Goal: Information Seeking & Learning: Check status

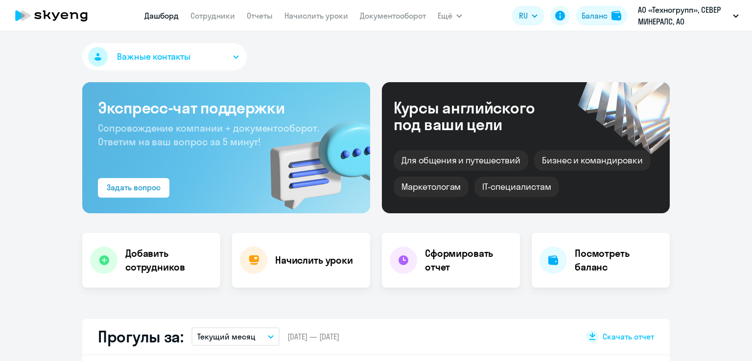
scroll to position [196, 0]
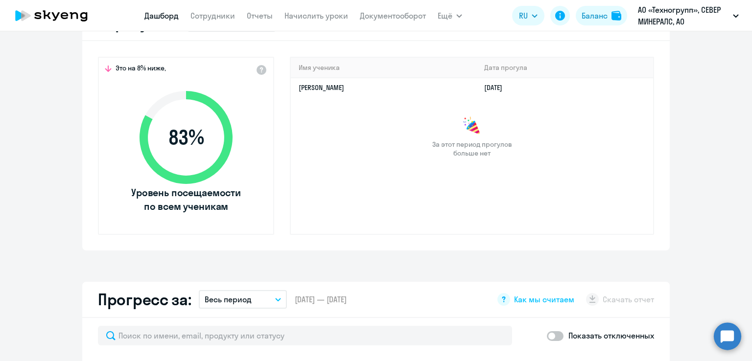
select select "30"
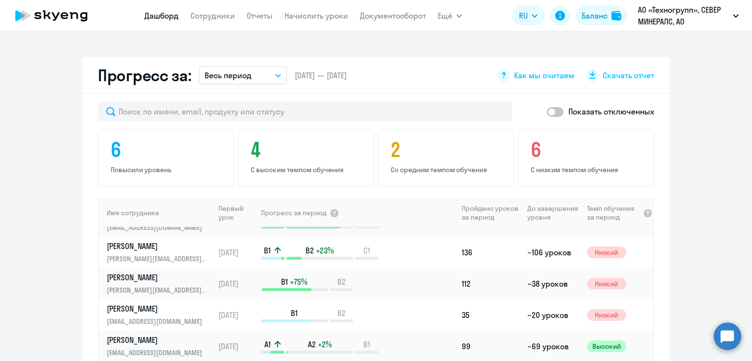
scroll to position [245, 0]
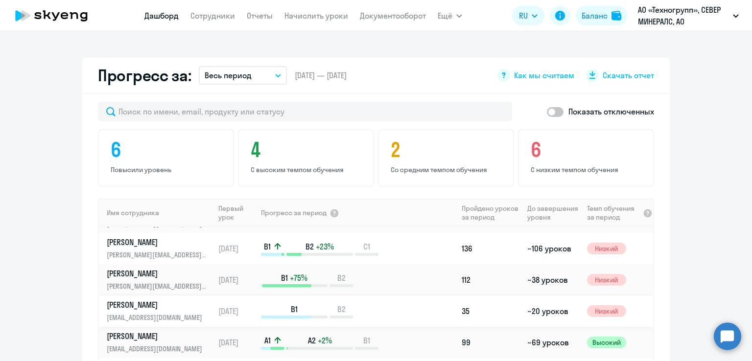
click at [116, 305] on p "[PERSON_NAME]" at bounding box center [157, 305] width 101 height 11
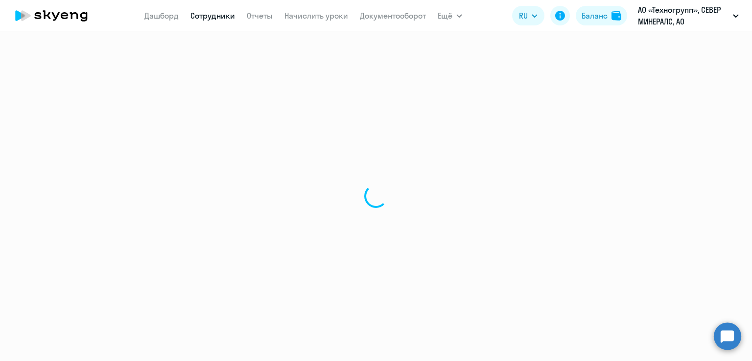
select select "english"
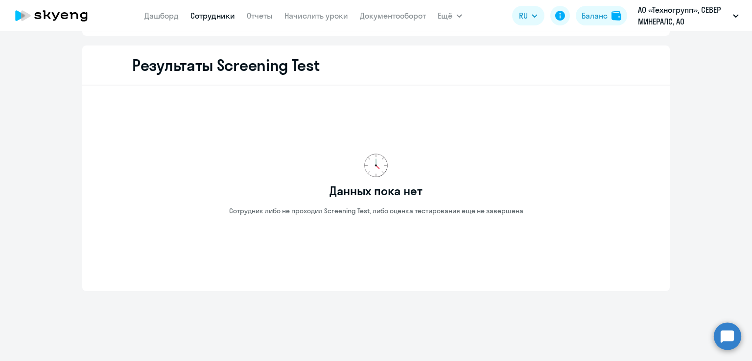
scroll to position [1413, 0]
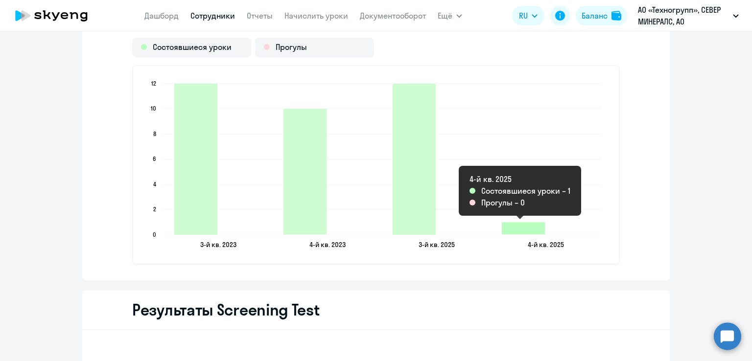
click at [524, 224] on icon "2025-10-01T21:00:00.000Z Состоявшиеся уроки 1" at bounding box center [523, 228] width 43 height 12
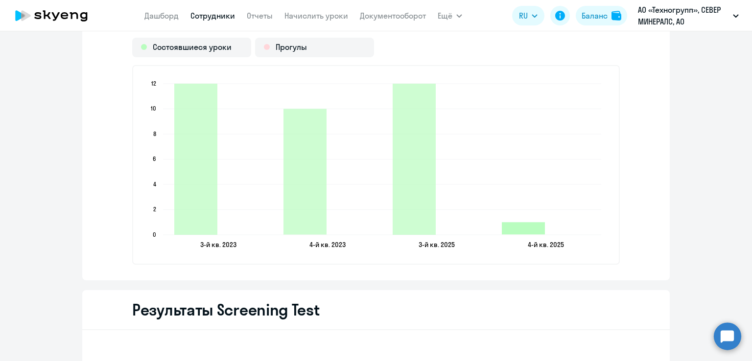
click at [524, 224] on icon "2025-10-01T21:00:00.000Z Состоявшиеся уроки 1" at bounding box center [523, 228] width 43 height 12
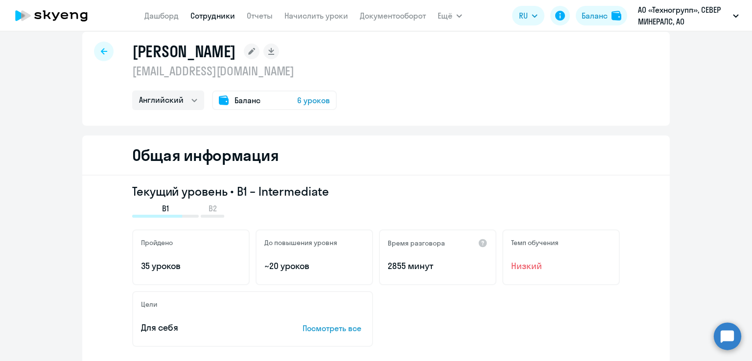
scroll to position [0, 0]
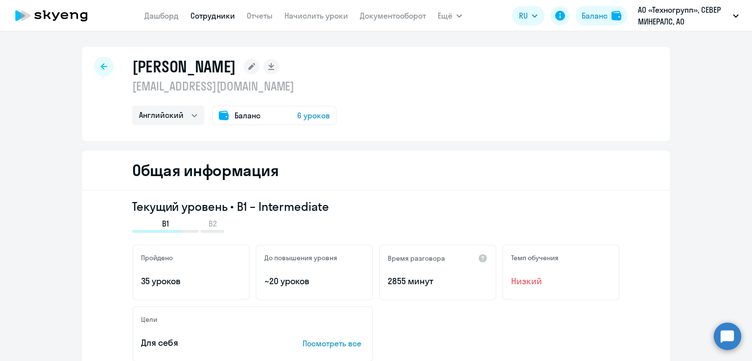
click at [103, 65] on icon at bounding box center [104, 66] width 6 height 7
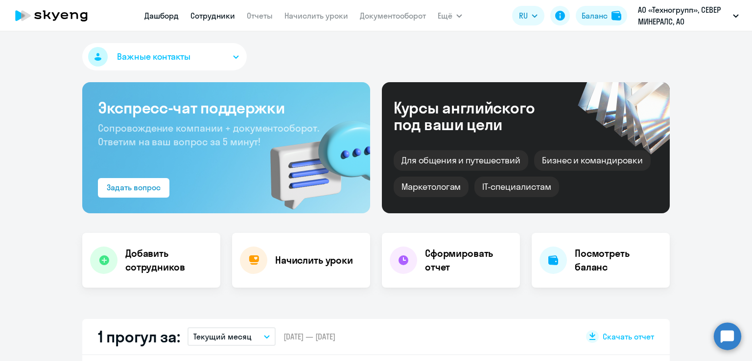
click at [198, 12] on link "Сотрудники" at bounding box center [212, 16] width 45 height 10
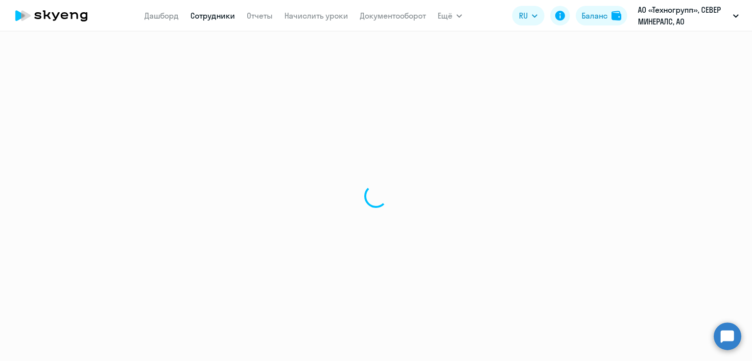
select select "30"
